Goal: Task Accomplishment & Management: Manage account settings

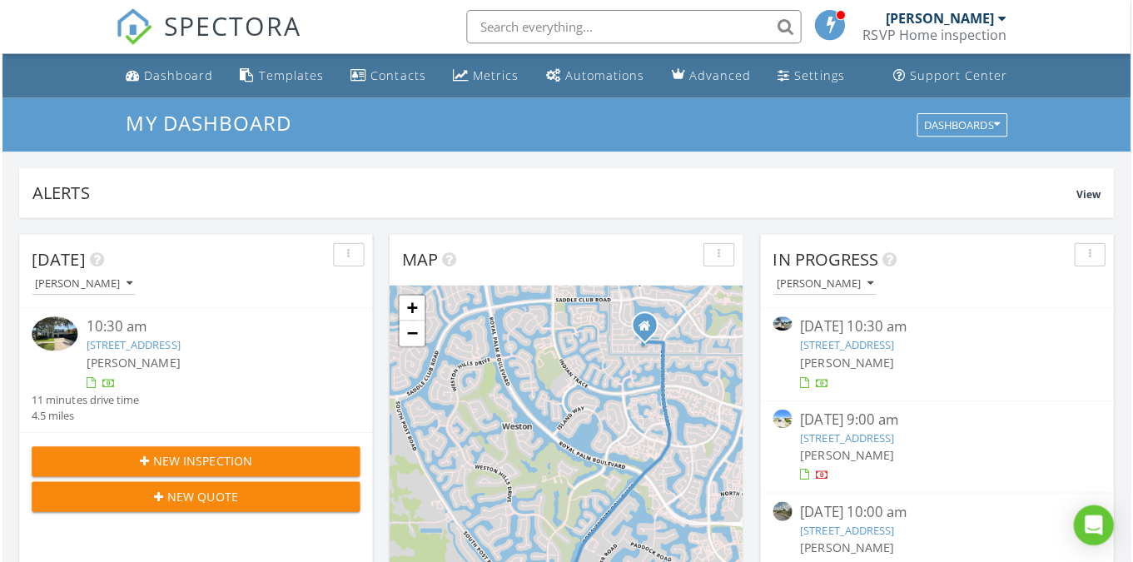
scroll to position [1517, 1134]
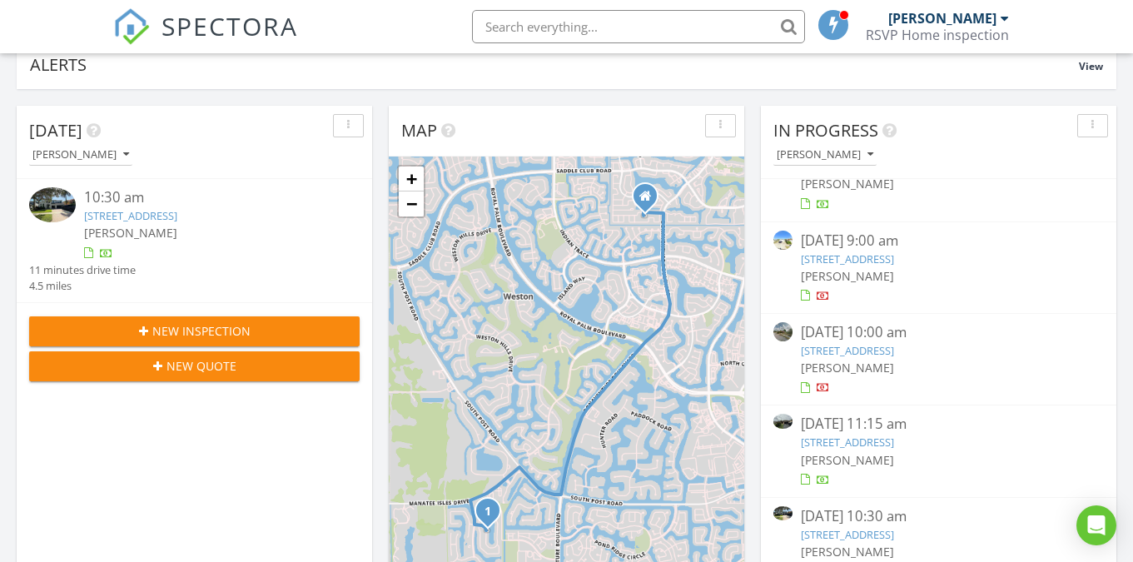
click at [841, 442] on link "8320 NW 54th Ct, Lauderhill, FL 33351" at bounding box center [847, 442] width 93 height 15
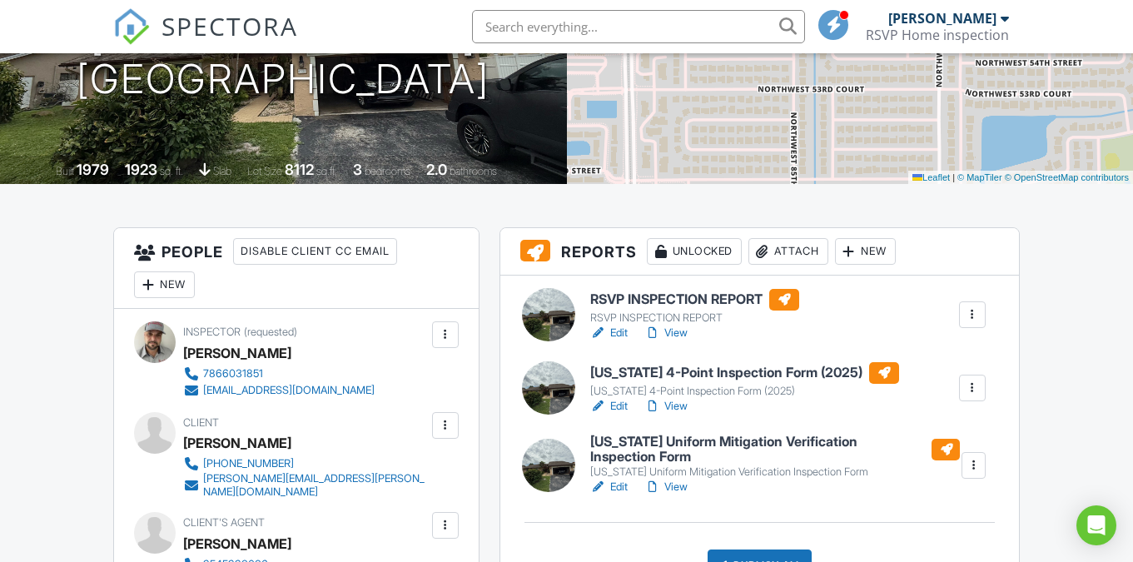
scroll to position [296, 0]
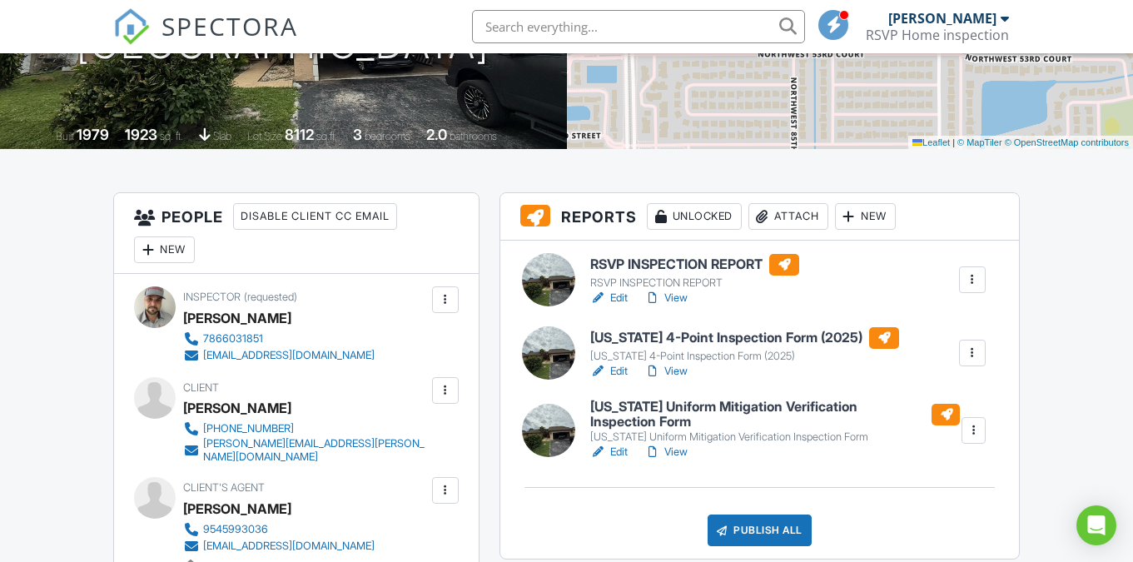
click at [776, 222] on div "Attach" at bounding box center [789, 216] width 80 height 27
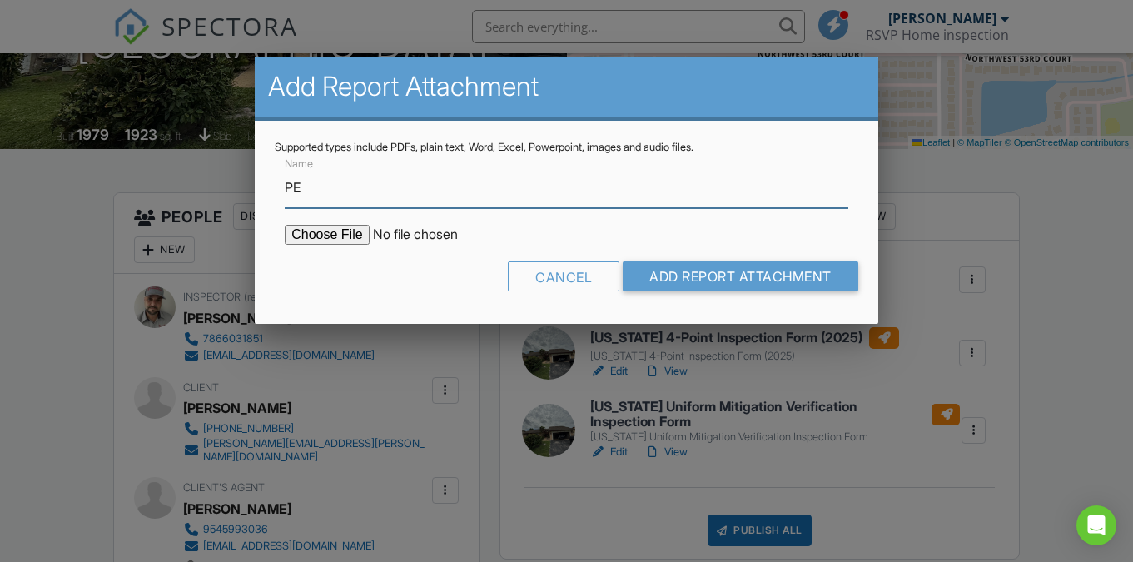
type input "Permit history"
click at [325, 238] on input "file" at bounding box center [426, 235] width 283 height 20
type input "C:\fakepath\210958_52575796_323.pdf"
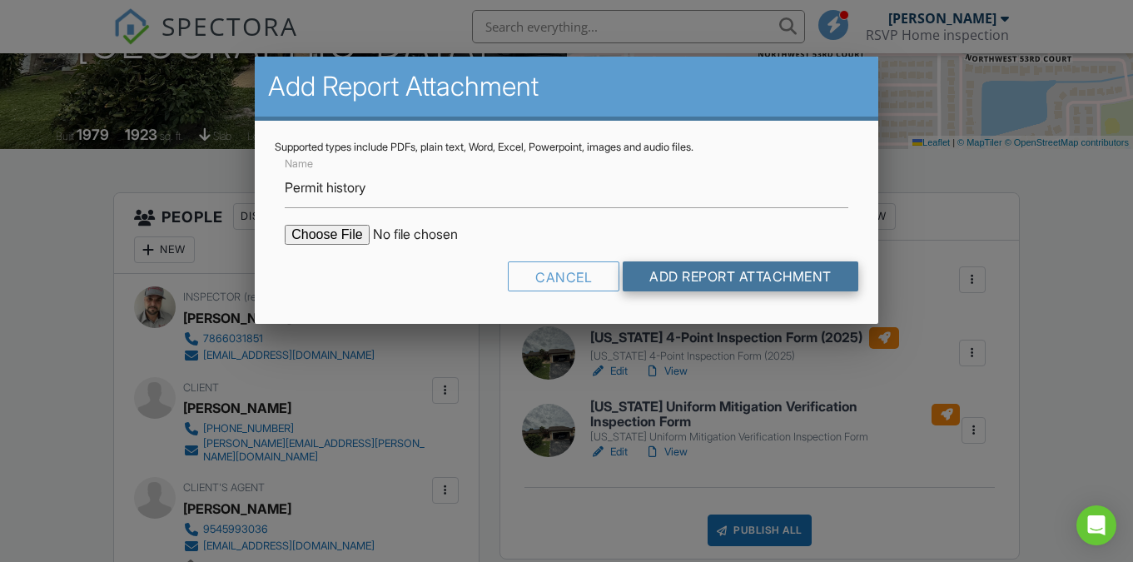
click at [674, 284] on input "Add Report Attachment" at bounding box center [741, 276] width 236 height 30
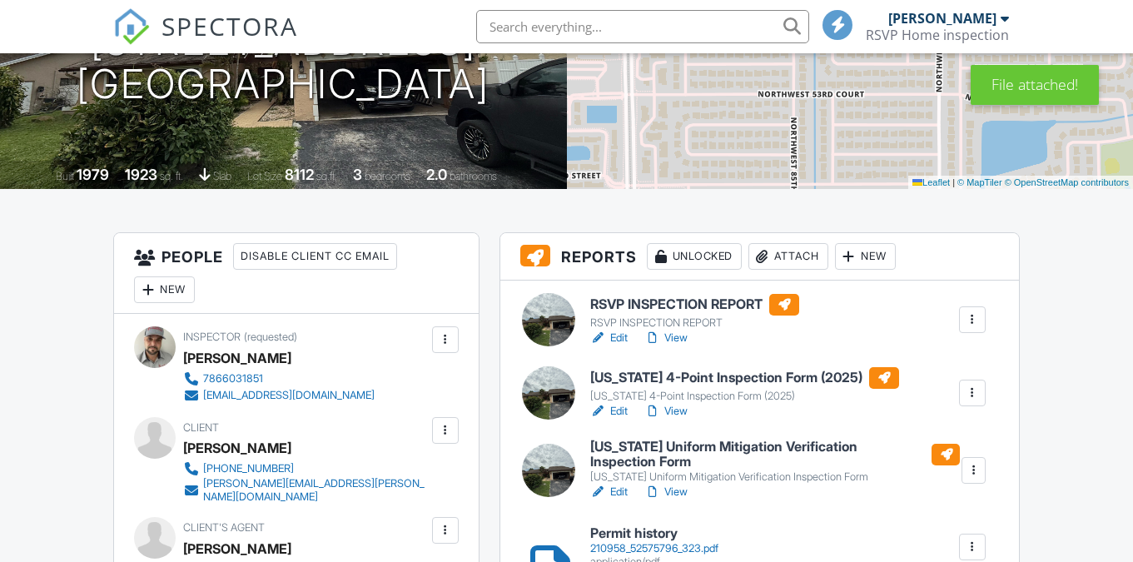
scroll to position [259, 0]
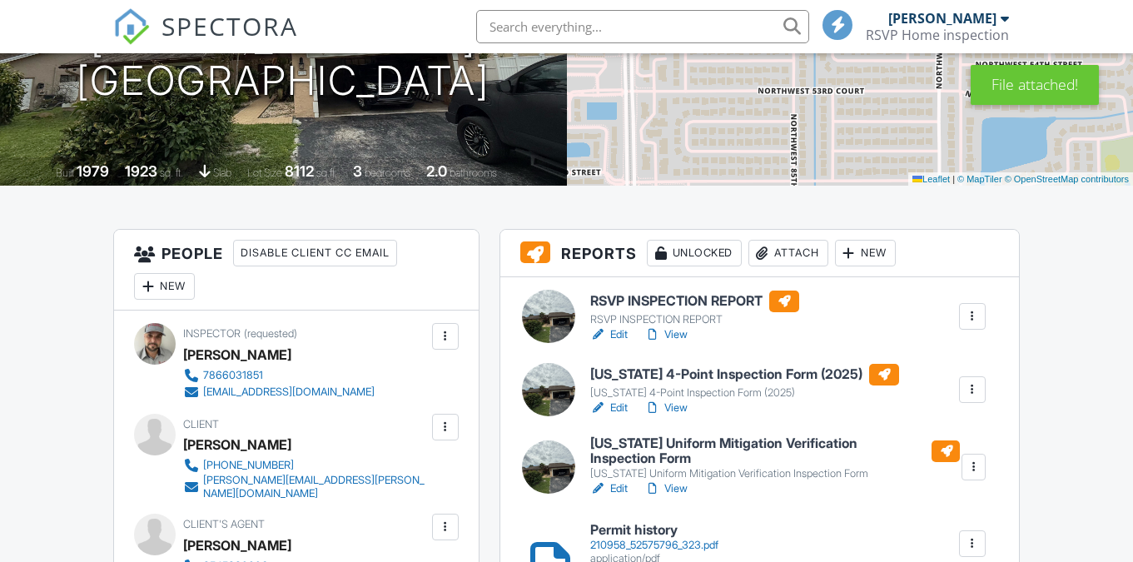
click at [633, 539] on div "210958_52575796_323.pdf" at bounding box center [654, 545] width 128 height 13
click at [640, 374] on h6 "Florida 4-Point Inspection Form (2025)" at bounding box center [744, 375] width 309 height 22
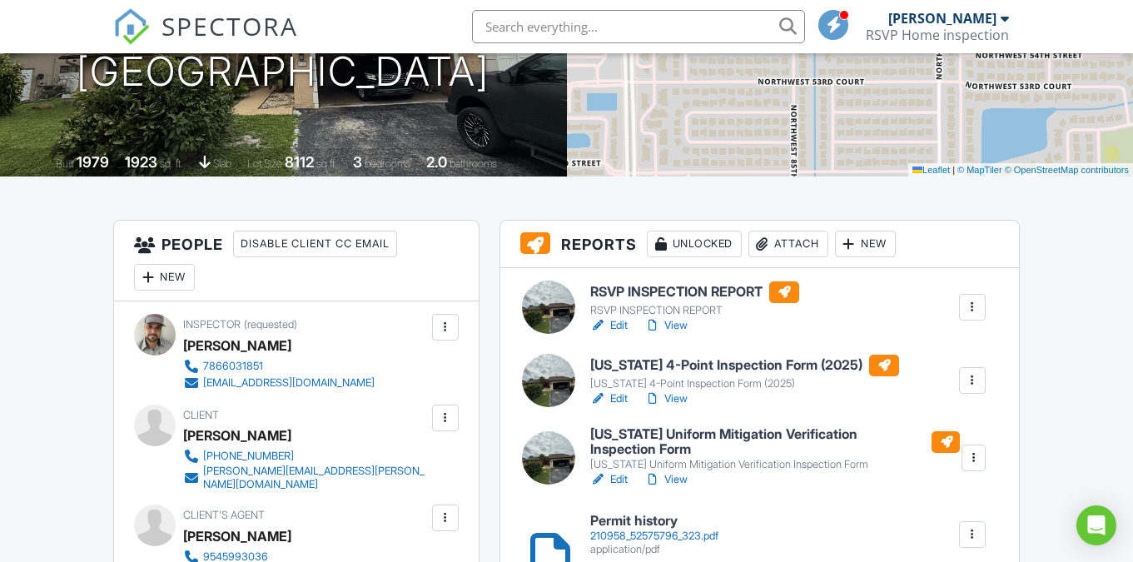
scroll to position [269, 0]
click at [657, 433] on h6 "[US_STATE] Uniform Mitigation Verification Inspection Form" at bounding box center [775, 440] width 370 height 29
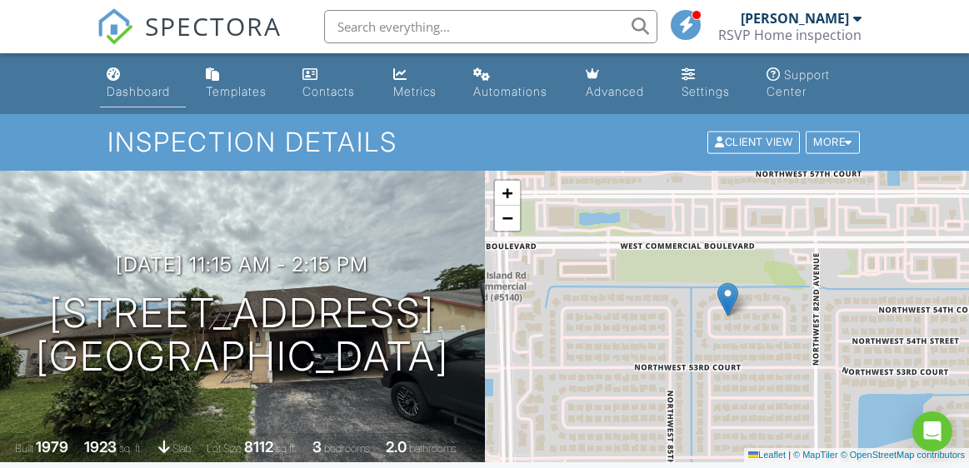
click at [137, 89] on div "Dashboard" at bounding box center [138, 91] width 63 height 14
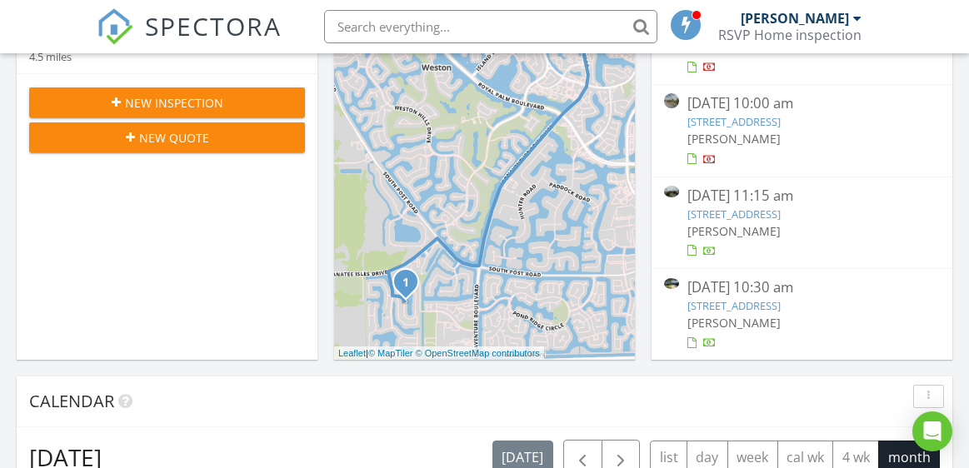
scroll to position [376, 0]
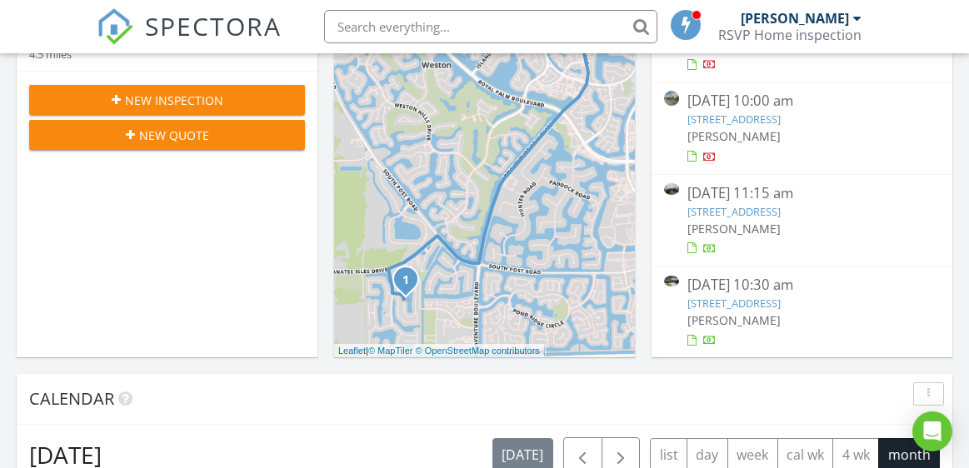
click at [719, 302] on link "[STREET_ADDRESS]" at bounding box center [733, 303] width 93 height 15
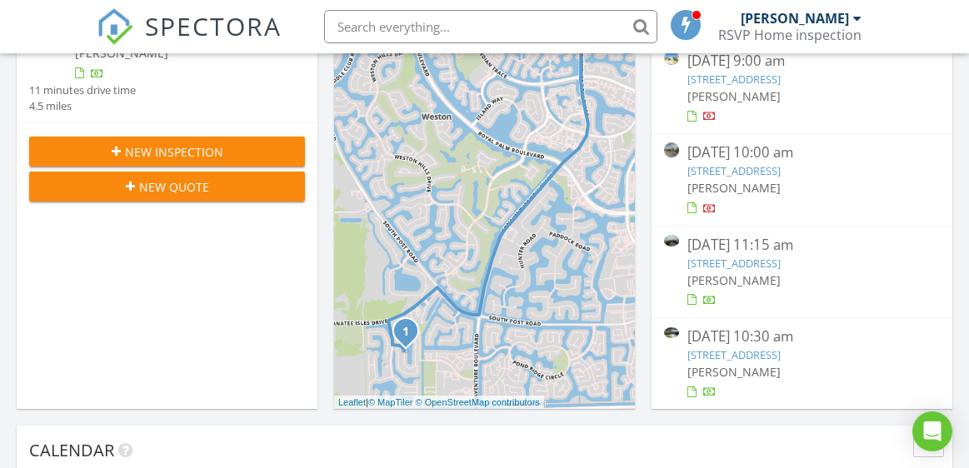
scroll to position [48, 0]
click at [726, 257] on link "8320 NW 54th Ct, Lauderhill, FL 33351" at bounding box center [733, 264] width 93 height 15
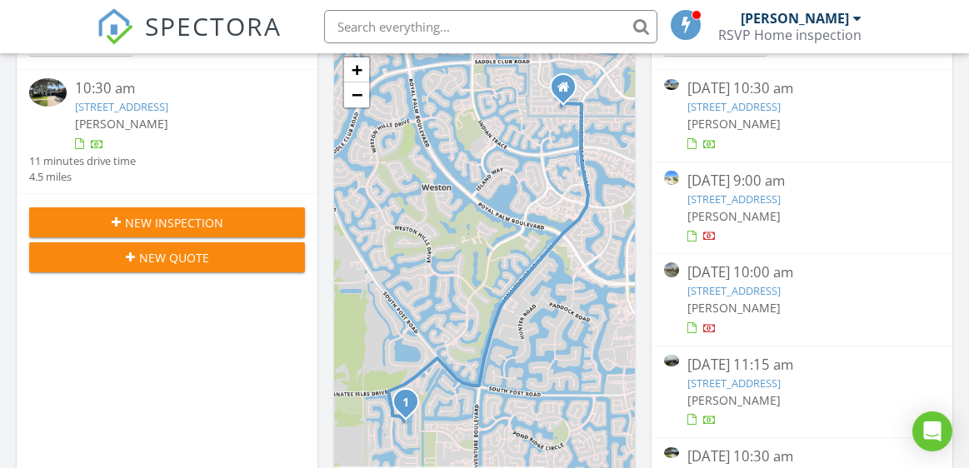
scroll to position [232, 0]
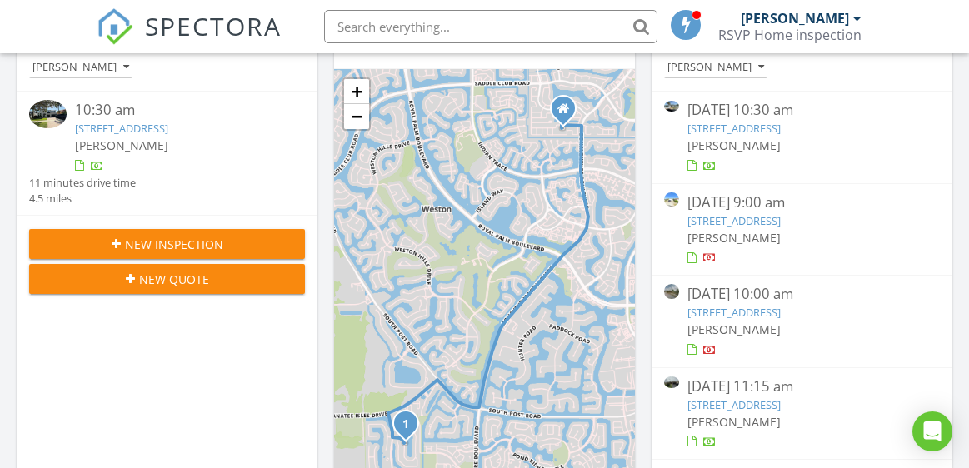
click at [731, 218] on link "907 8th St, West Palm Beach, FL 33401" at bounding box center [733, 220] width 93 height 15
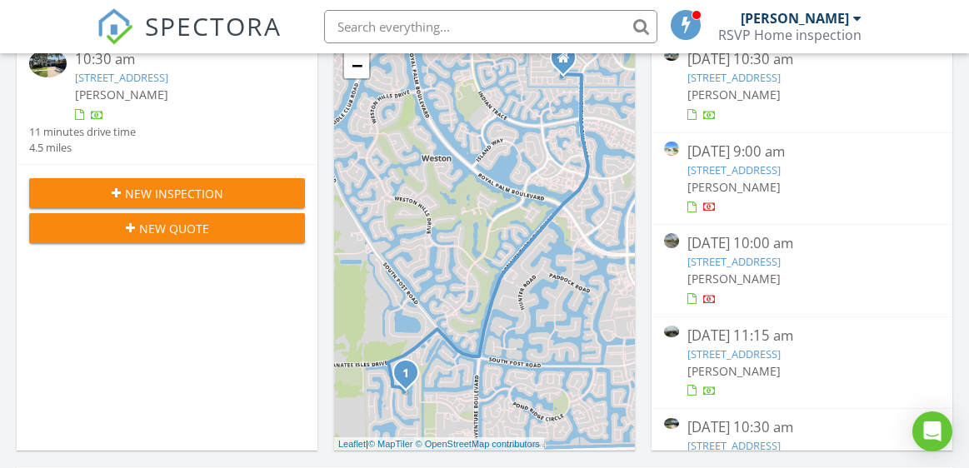
scroll to position [283, 0]
click at [730, 170] on link "907 8th St, West Palm Beach, FL 33401" at bounding box center [733, 169] width 93 height 15
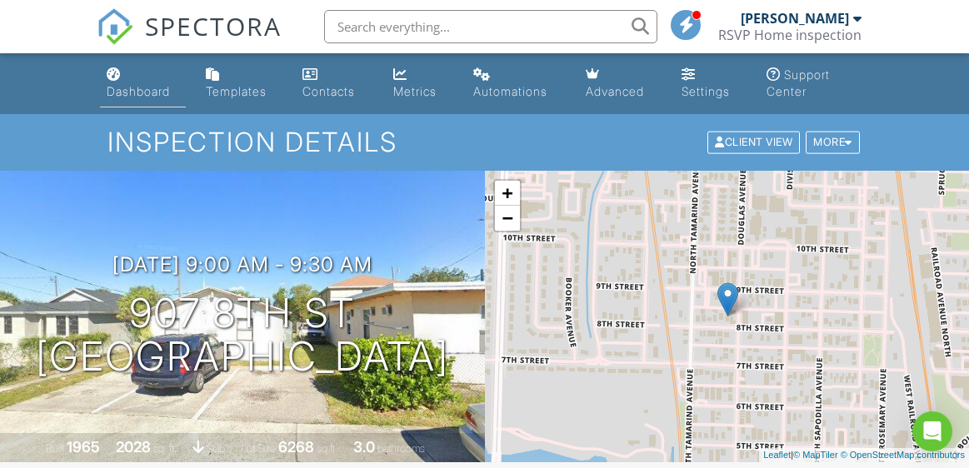
click at [123, 82] on link "Dashboard" at bounding box center [143, 83] width 86 height 47
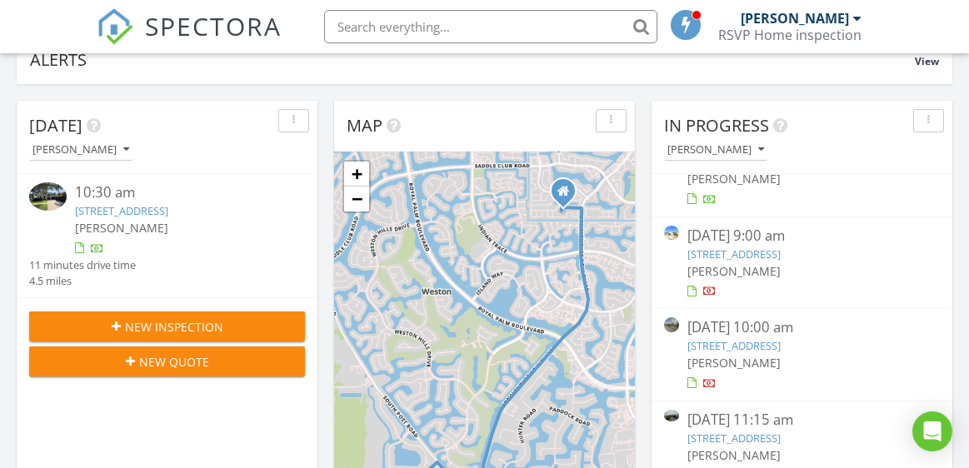
scroll to position [152, 0]
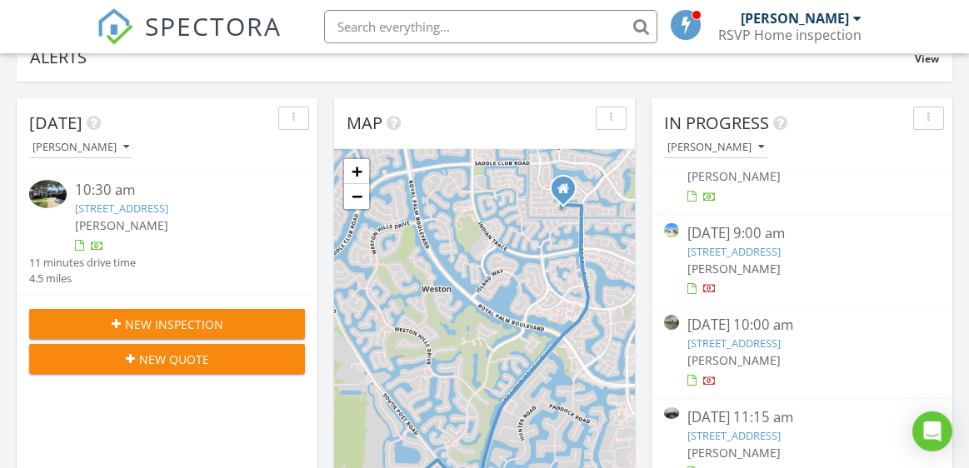
click at [739, 342] on link "[STREET_ADDRESS]" at bounding box center [733, 343] width 93 height 15
